Goal: Navigation & Orientation: Find specific page/section

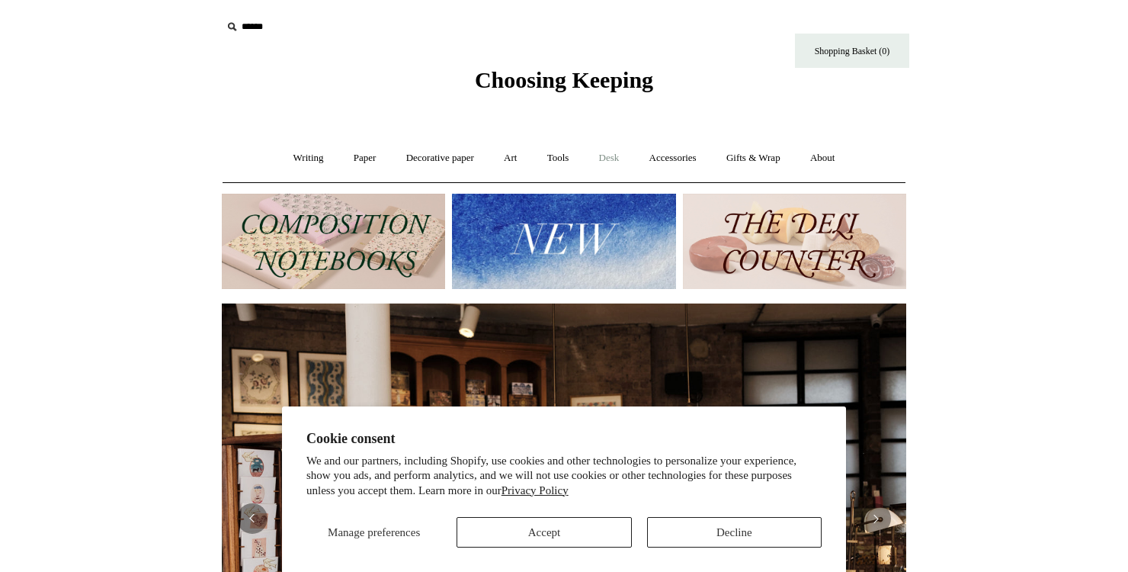
click at [615, 159] on link "Desk +" at bounding box center [609, 158] width 48 height 40
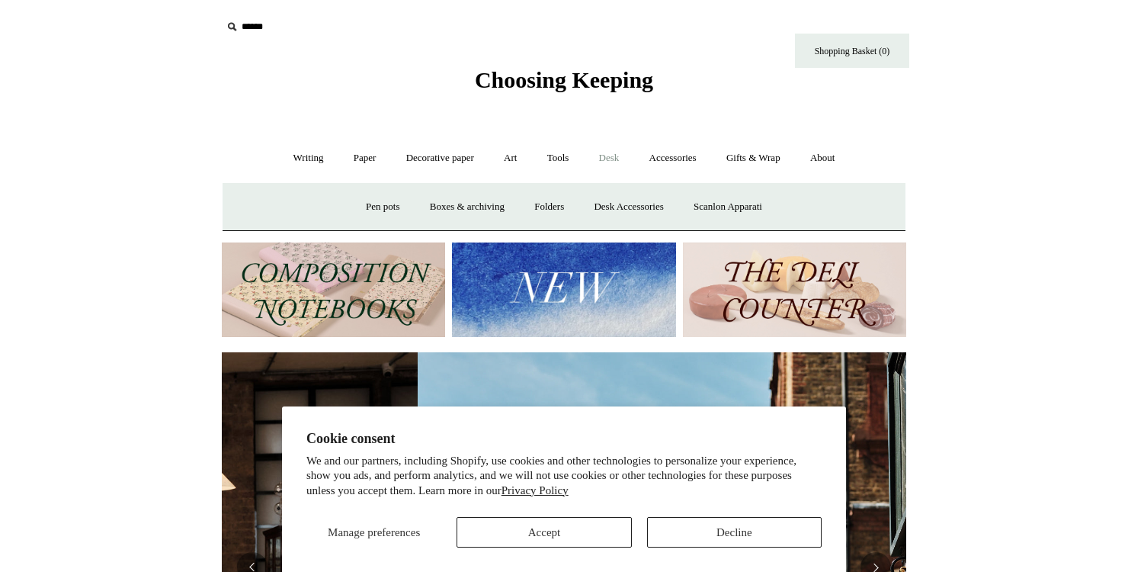
scroll to position [0, 685]
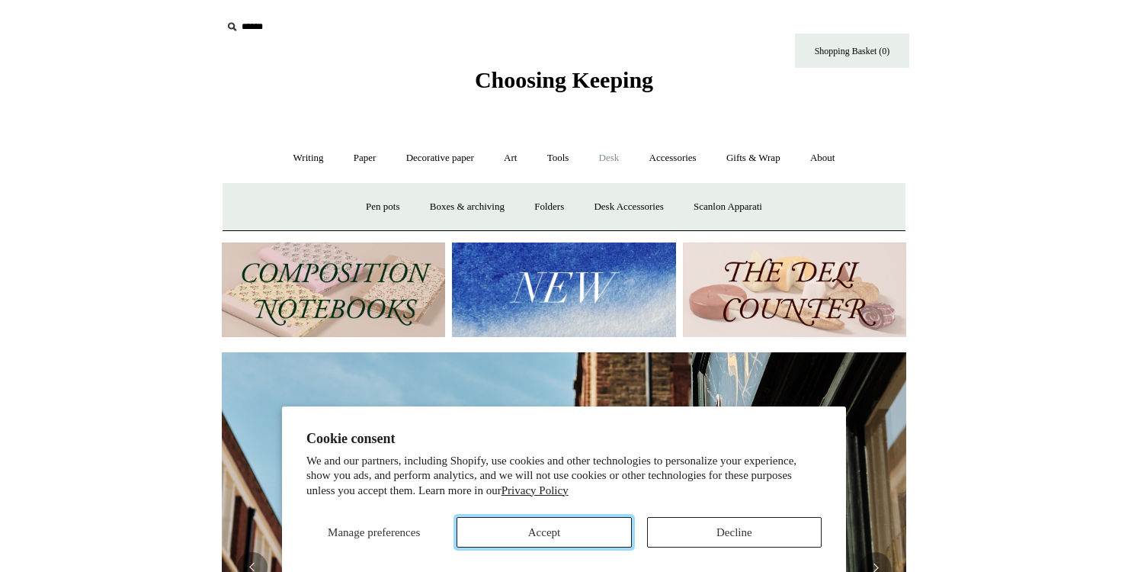
click at [569, 532] on button "Accept" at bounding box center [544, 532] width 175 height 30
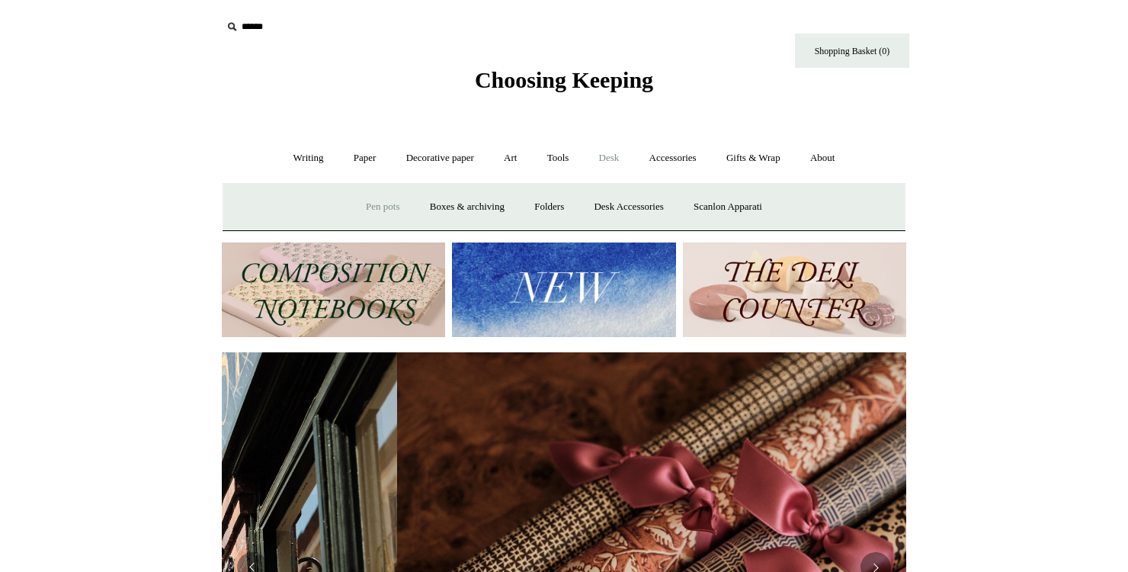
scroll to position [0, 1369]
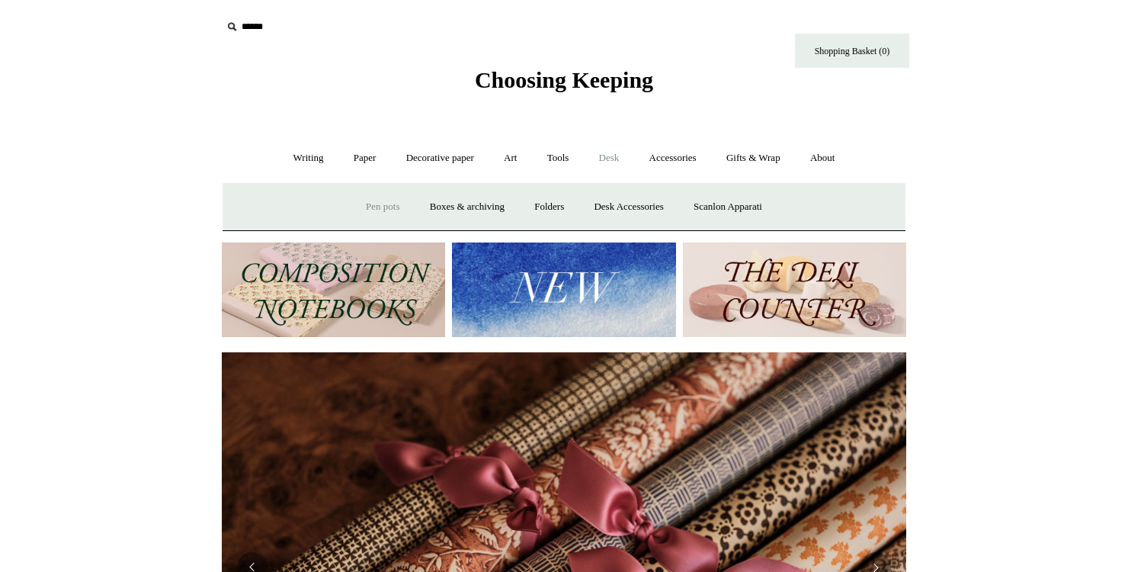
click at [385, 210] on link "Pen pots" at bounding box center [382, 207] width 61 height 40
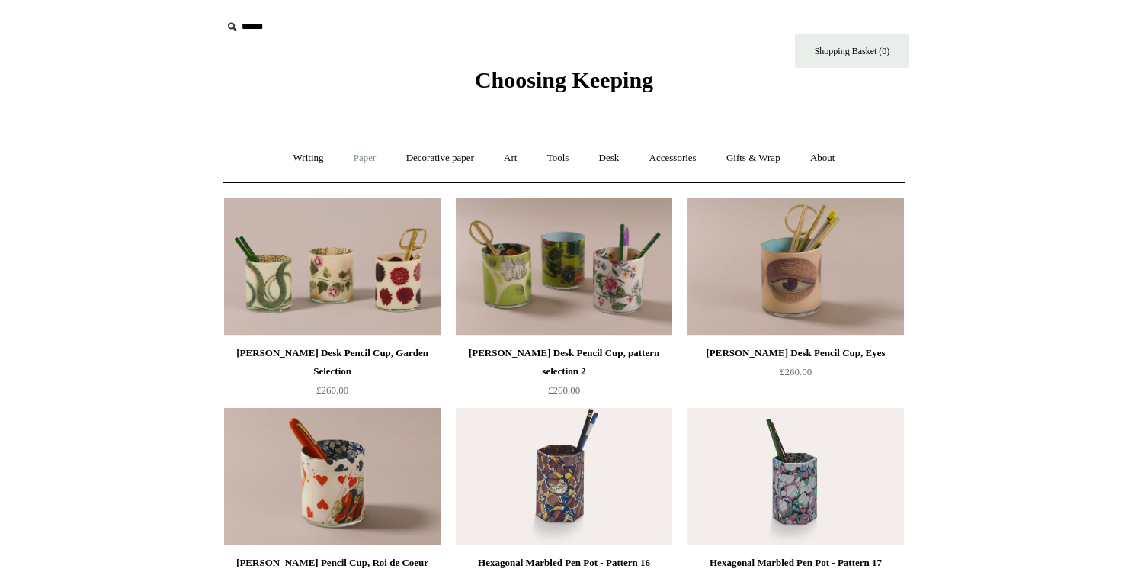
click at [353, 161] on link "Paper +" at bounding box center [365, 158] width 50 height 40
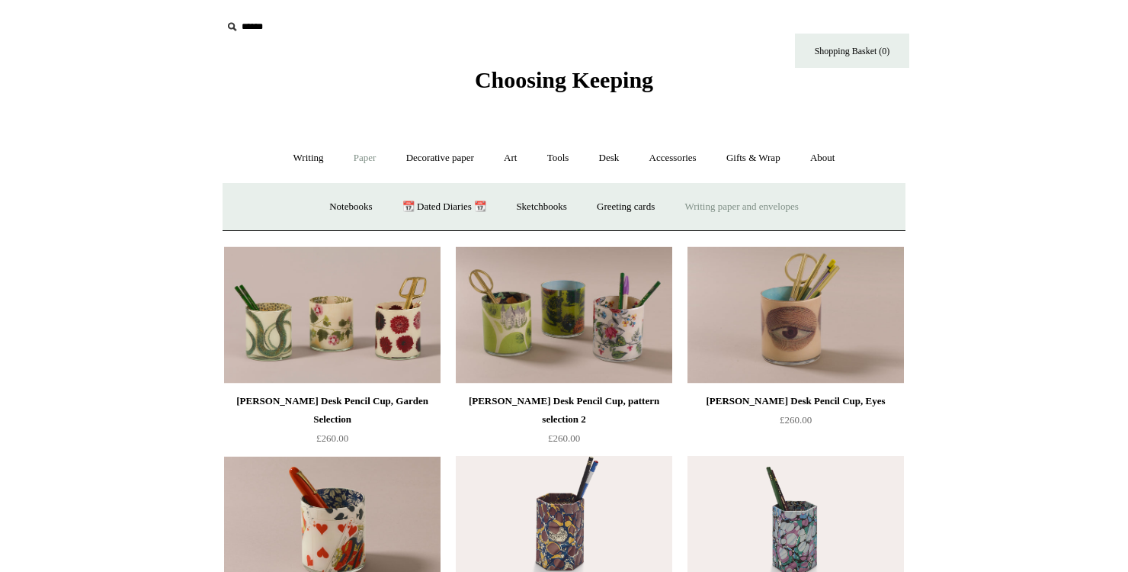
click at [739, 209] on link "Writing paper and envelopes +" at bounding box center [742, 207] width 141 height 40
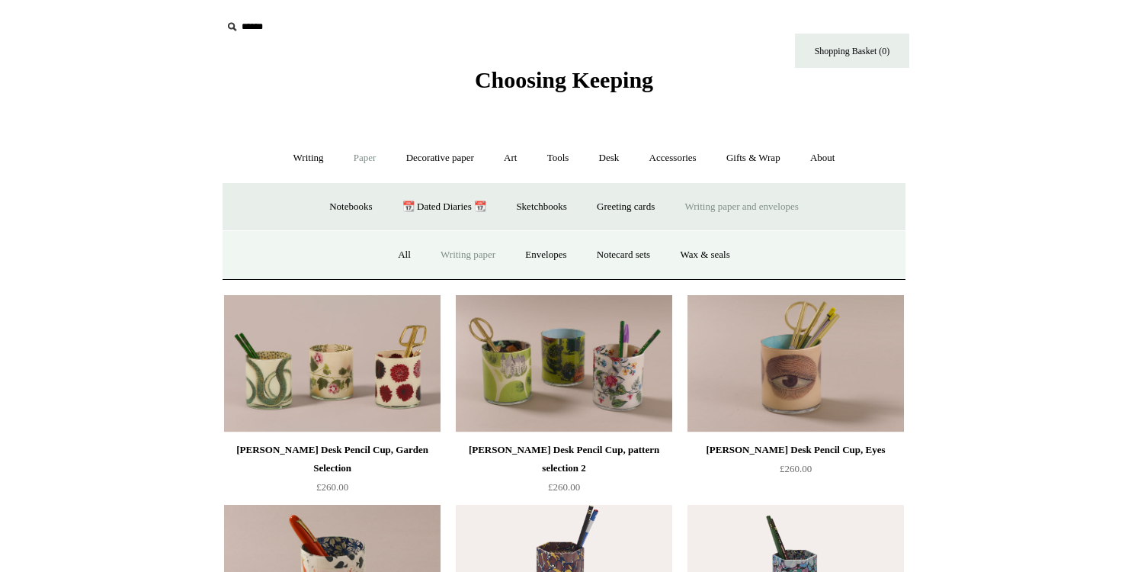
click at [453, 253] on link "Writing paper" at bounding box center [468, 255] width 82 height 40
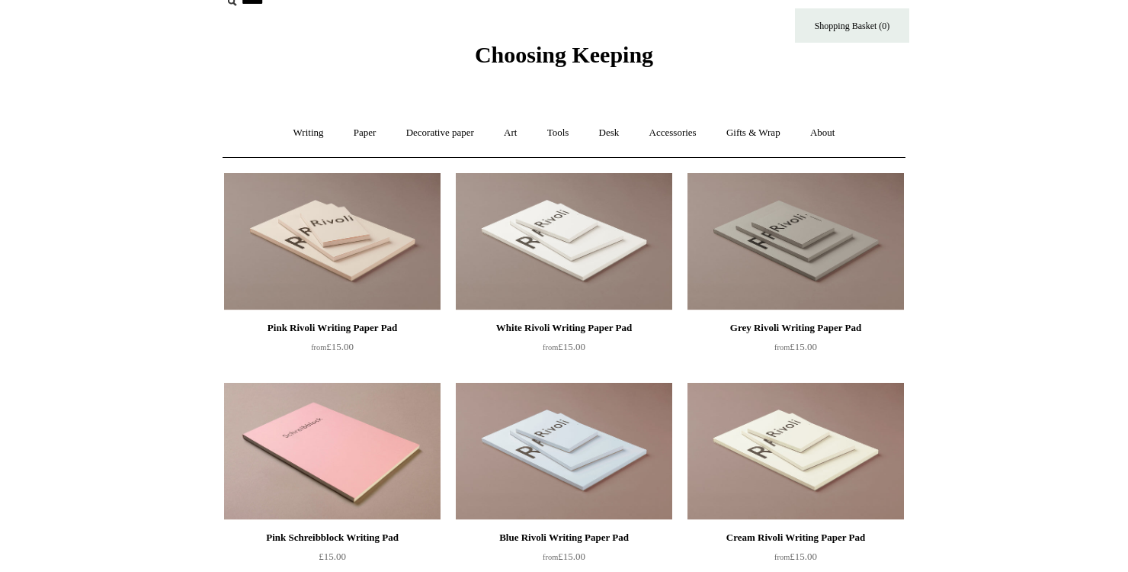
scroll to position [23, 0]
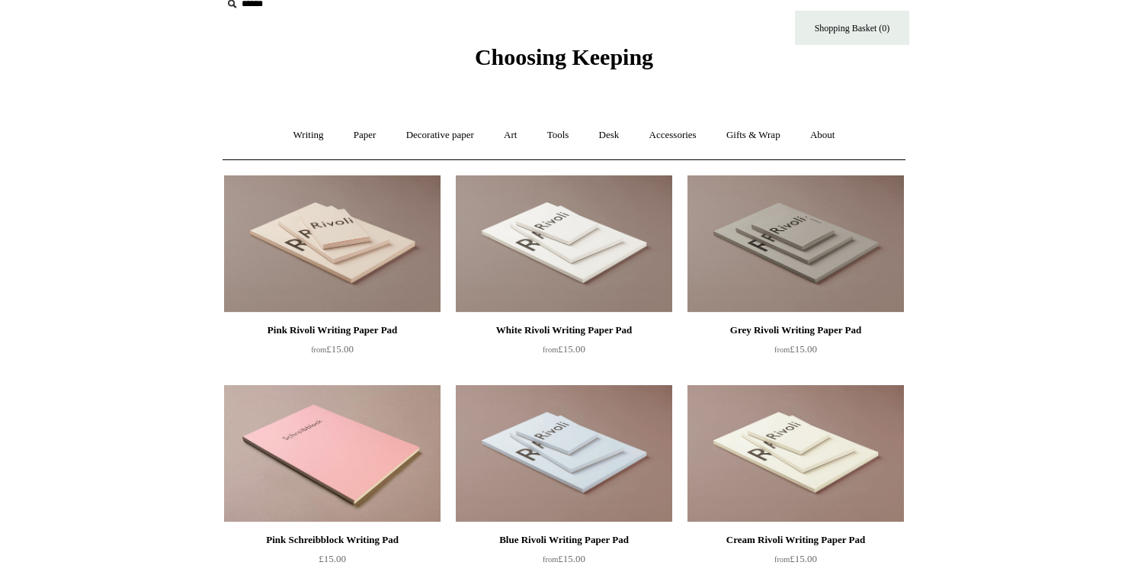
click at [567, 255] on img at bounding box center [564, 243] width 216 height 137
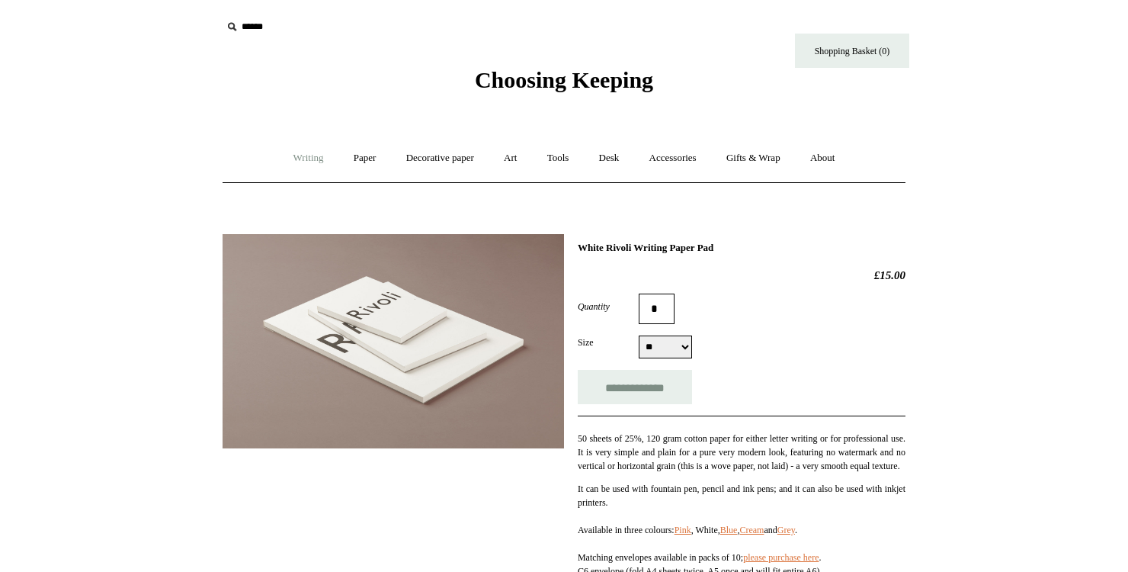
click at [300, 158] on link "Writing +" at bounding box center [309, 158] width 58 height 40
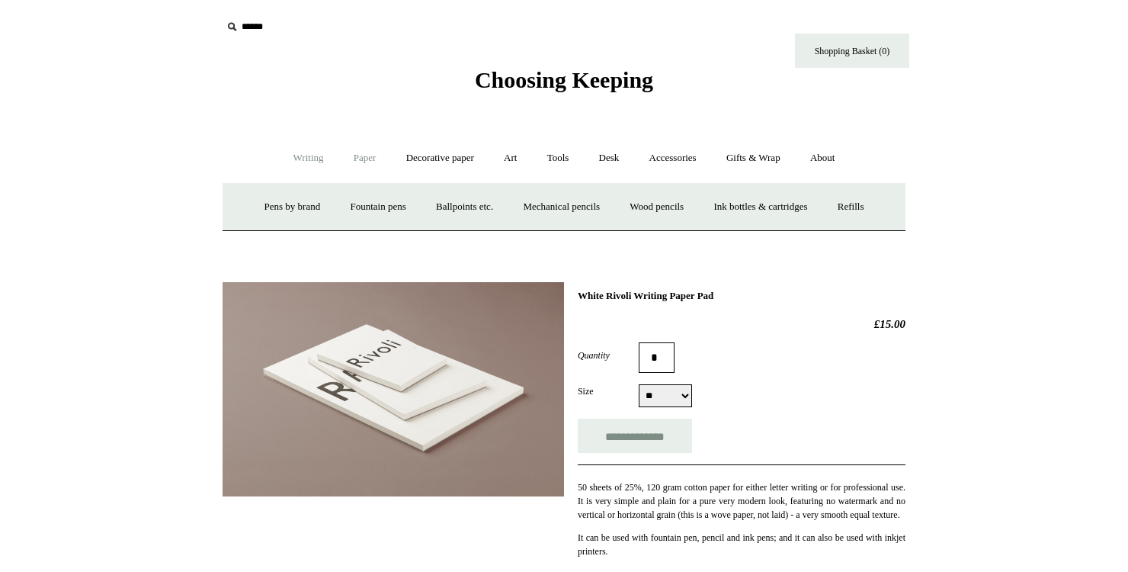
click at [352, 156] on link "Paper +" at bounding box center [365, 158] width 50 height 40
click at [333, 209] on link "Notebooks +" at bounding box center [351, 207] width 70 height 40
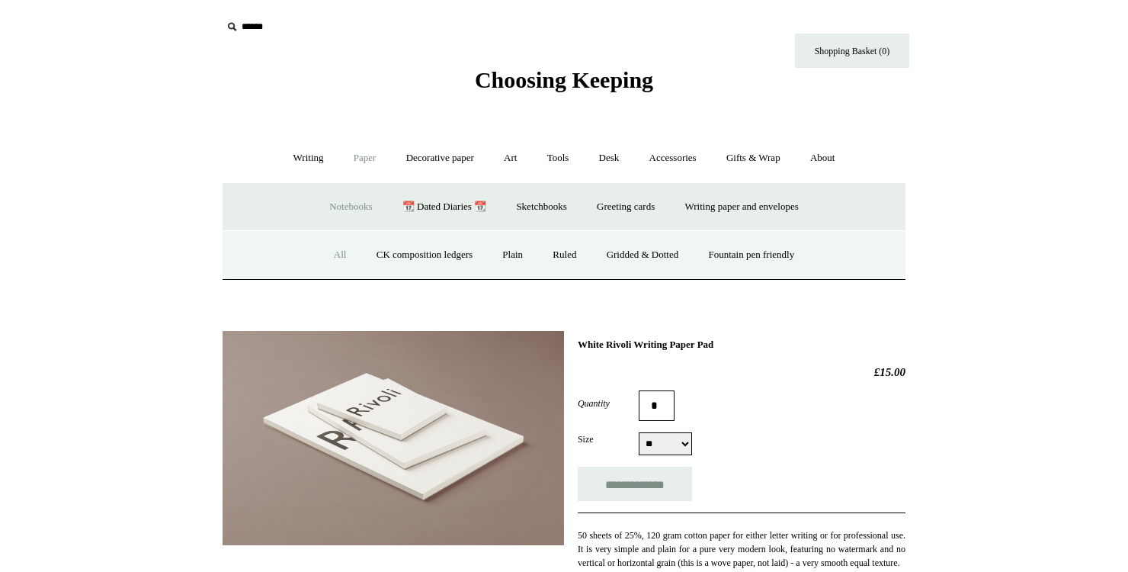
click at [327, 253] on link "All" at bounding box center [340, 255] width 40 height 40
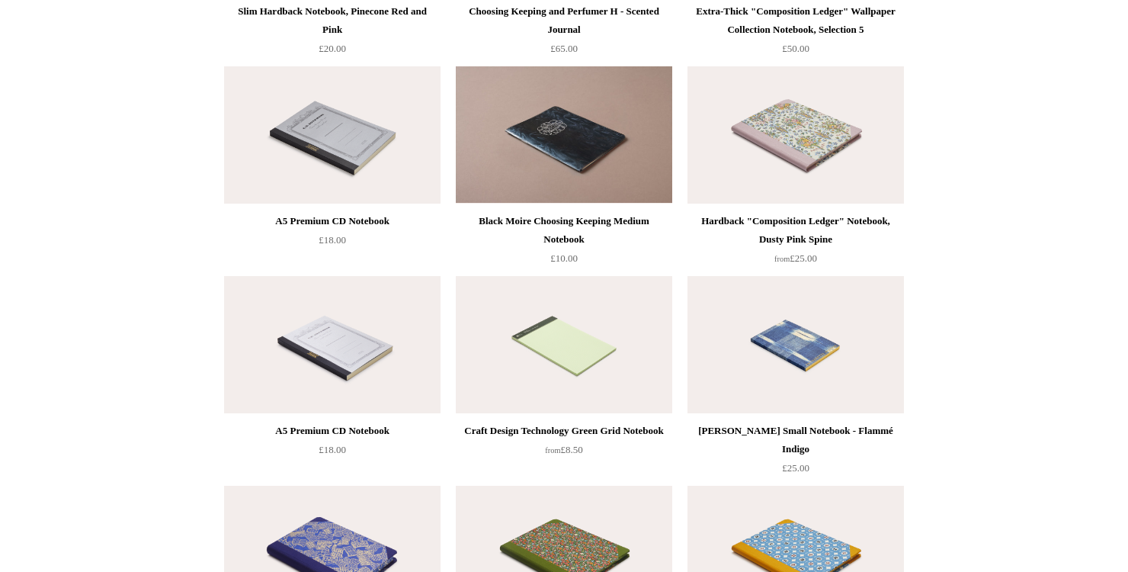
scroll to position [6008, 0]
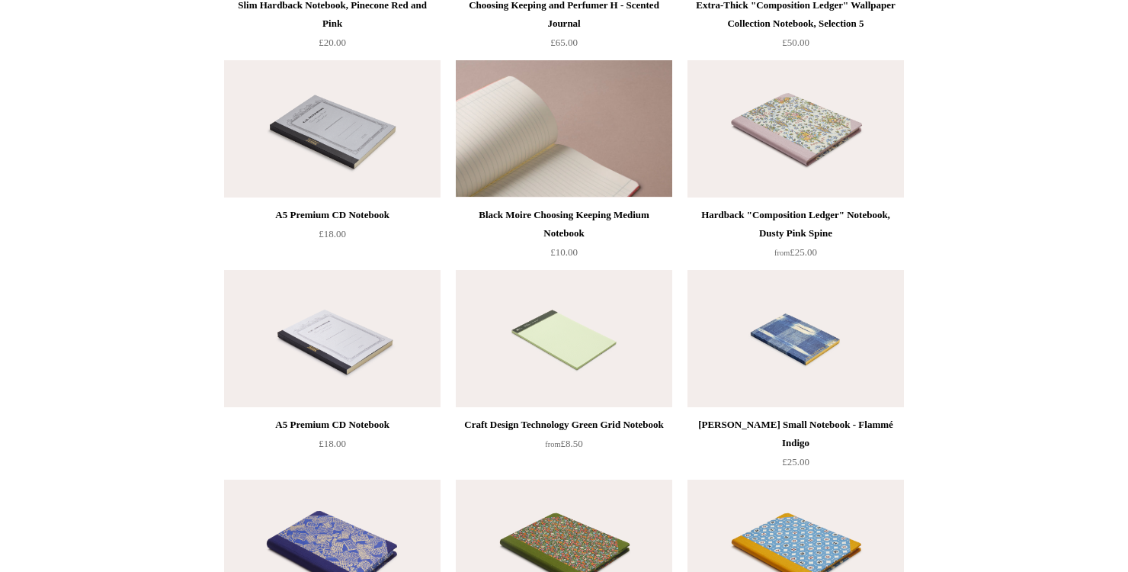
click at [563, 159] on img at bounding box center [564, 128] width 216 height 137
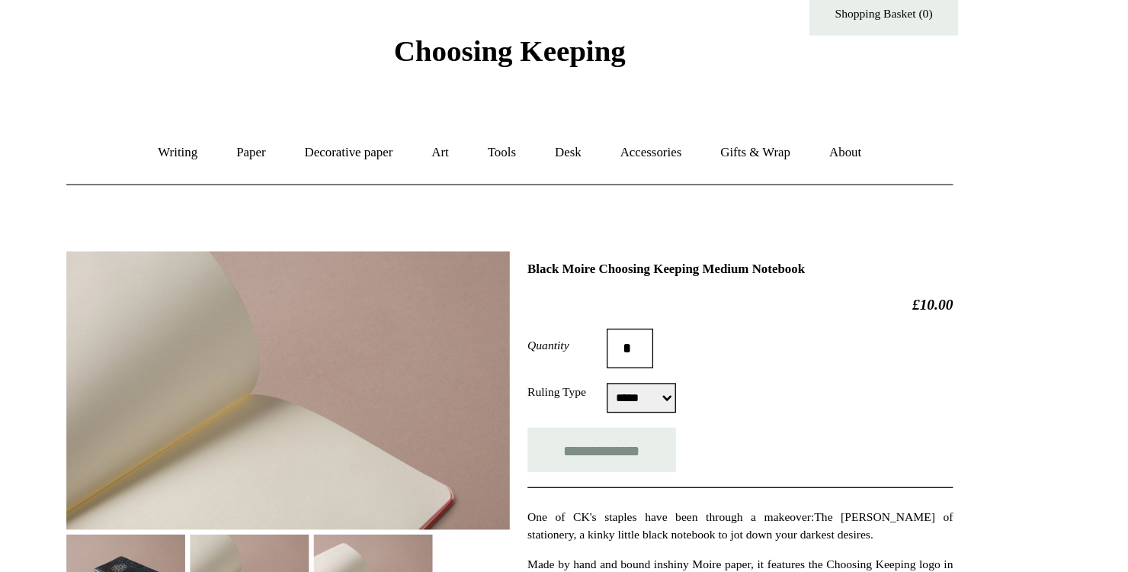
scroll to position [33, 0]
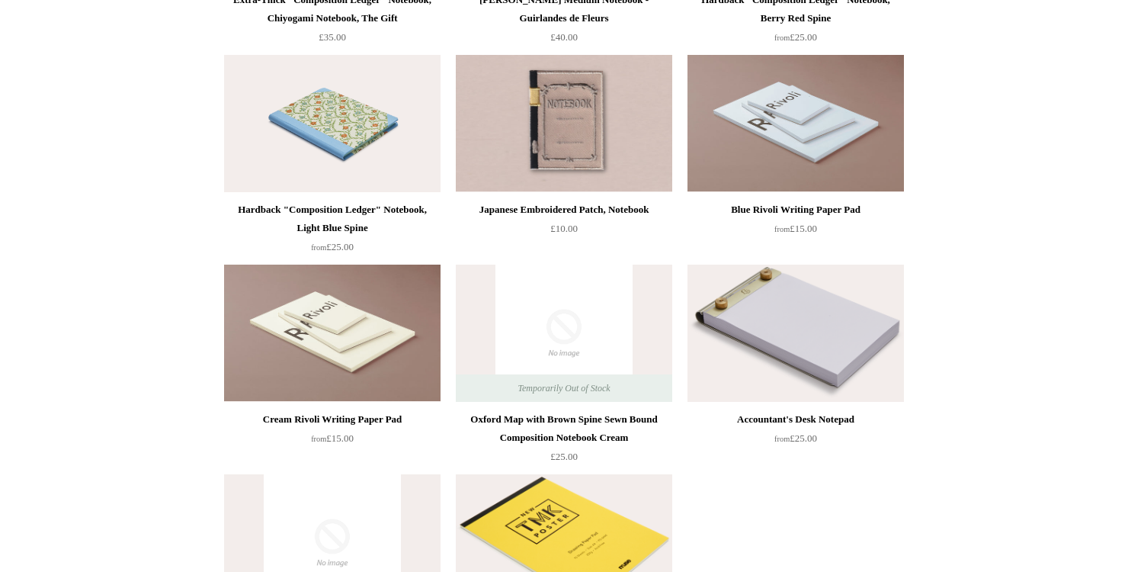
scroll to position [8131, 0]
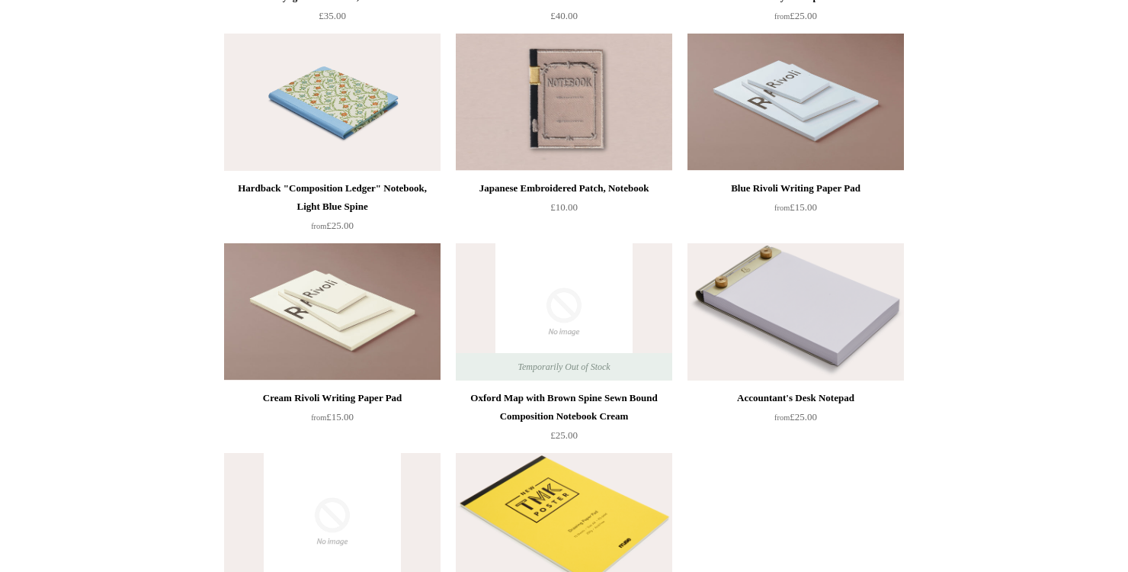
click at [812, 314] on img at bounding box center [796, 311] width 216 height 137
